Goal: Task Accomplishment & Management: Manage account settings

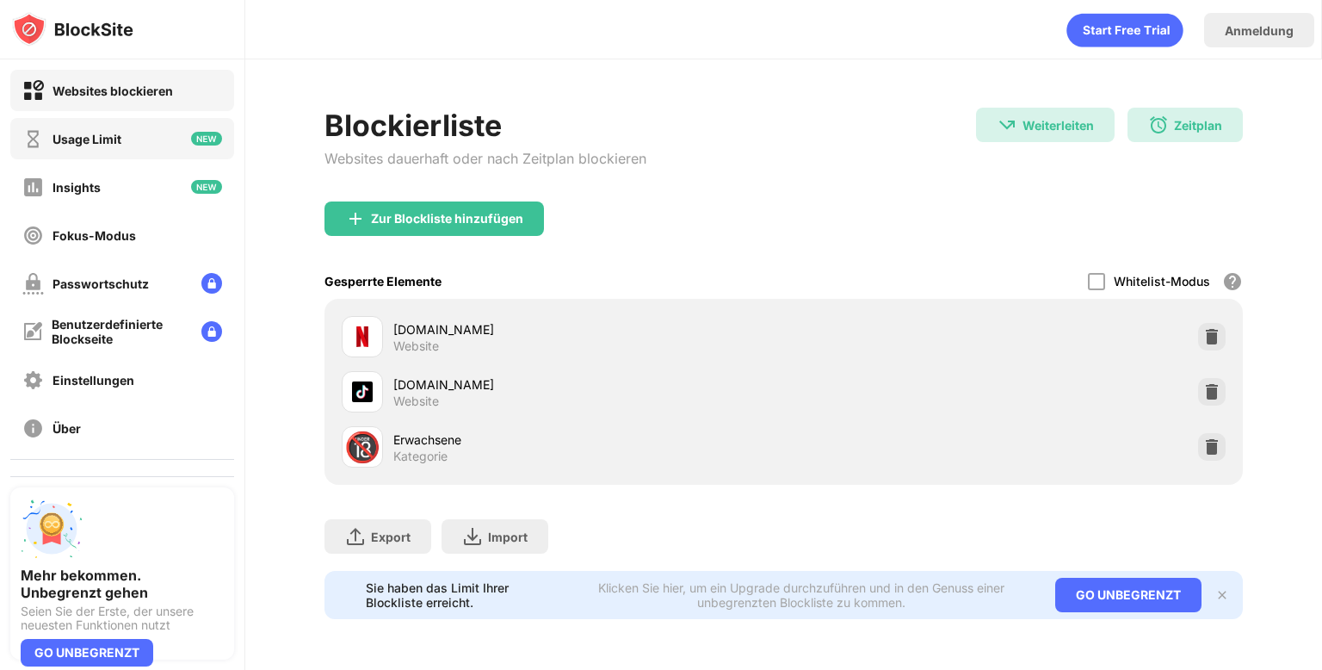
click at [205, 146] on div "Usage Limit" at bounding box center [122, 138] width 224 height 41
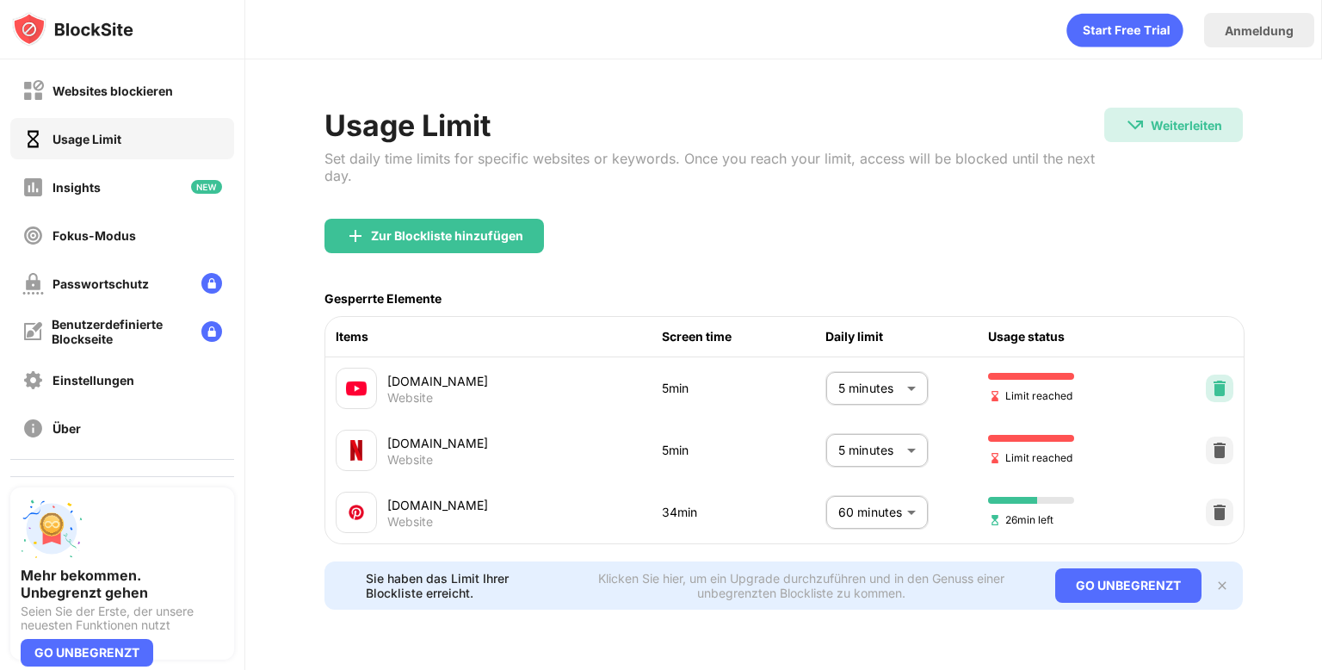
click at [1213, 377] on div at bounding box center [1220, 388] width 28 height 28
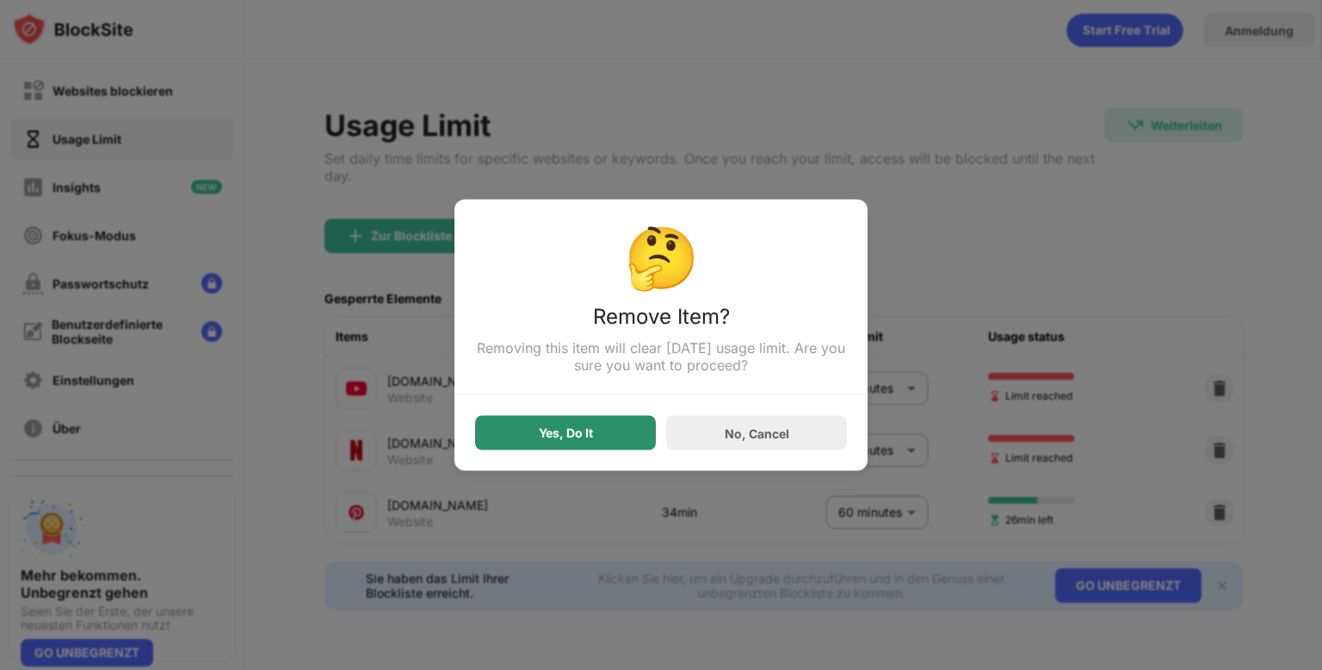
click at [610, 439] on div "Yes, Do It" at bounding box center [565, 433] width 181 height 34
